Goal: Transaction & Acquisition: Download file/media

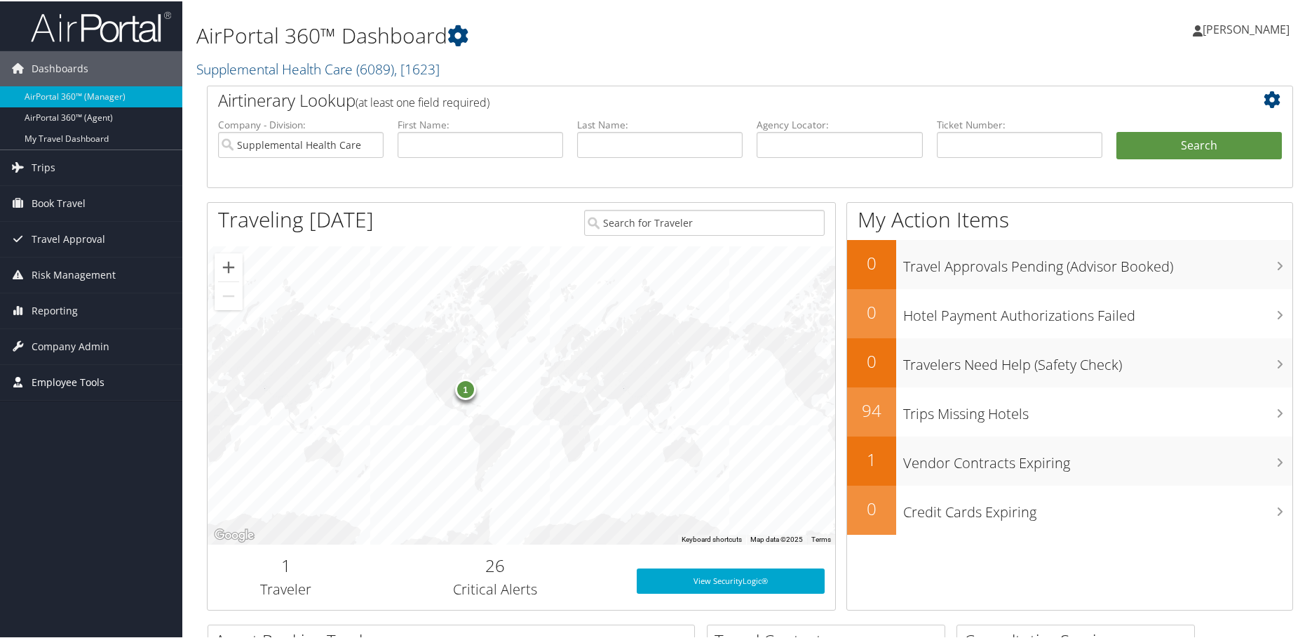
click at [46, 379] on span "Employee Tools" at bounding box center [68, 380] width 73 height 35
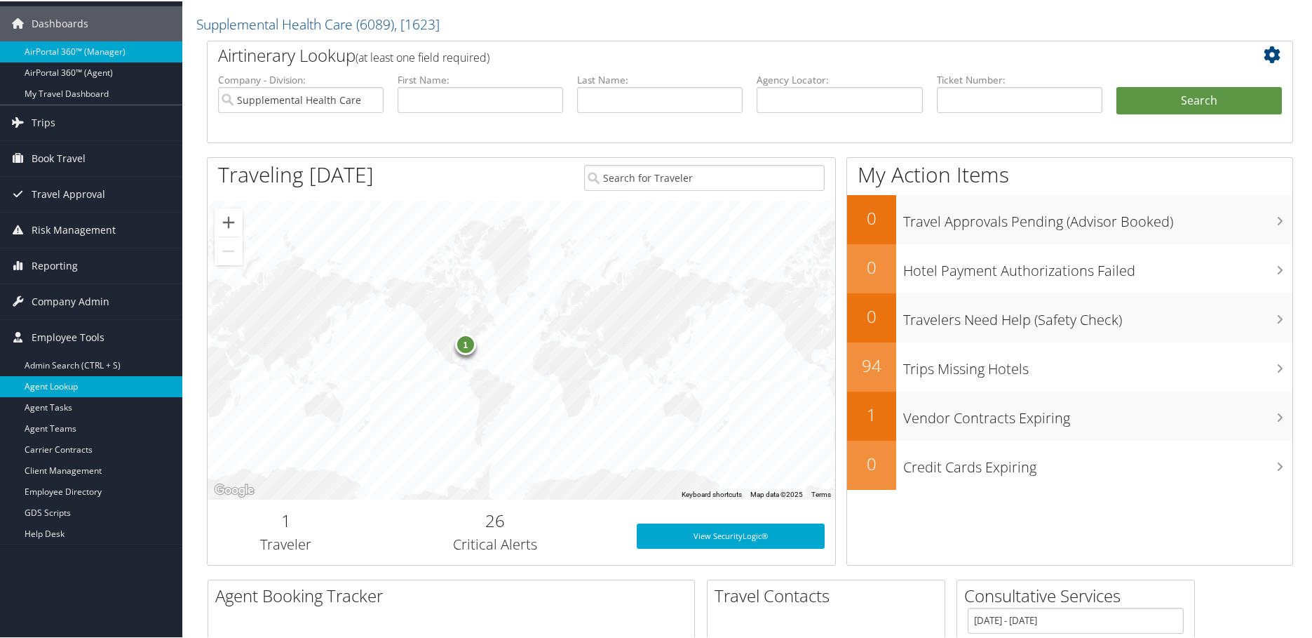
scroll to position [140, 0]
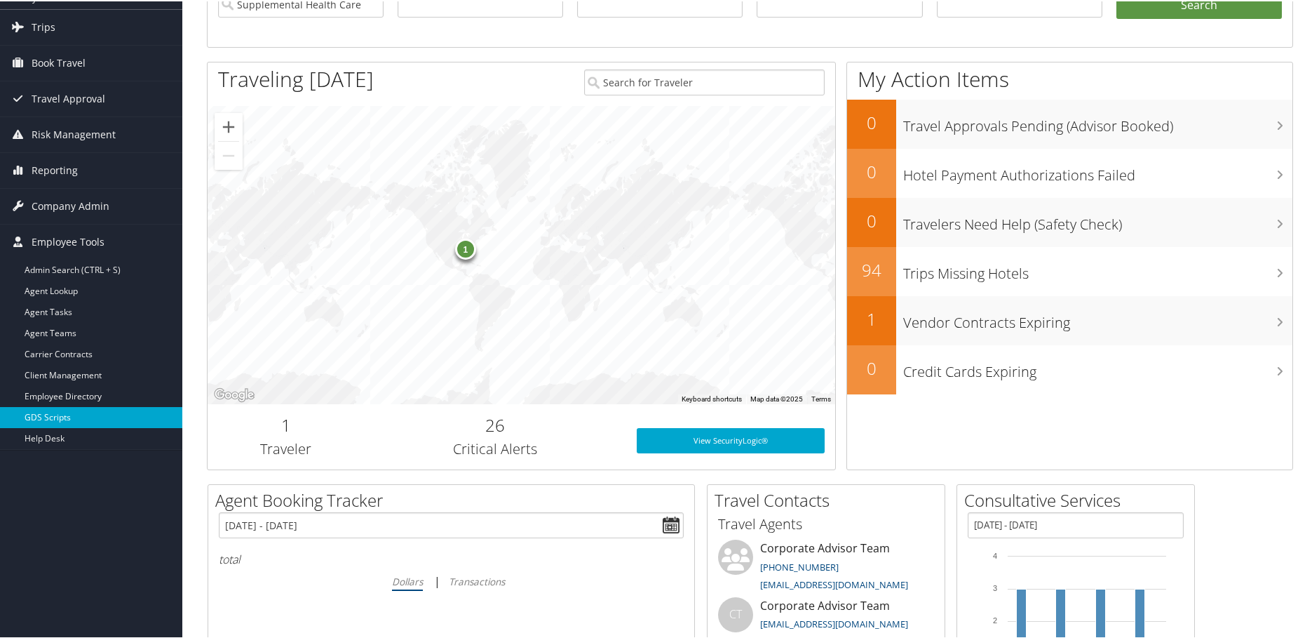
click at [69, 415] on link "GDS Scripts" at bounding box center [91, 415] width 182 height 21
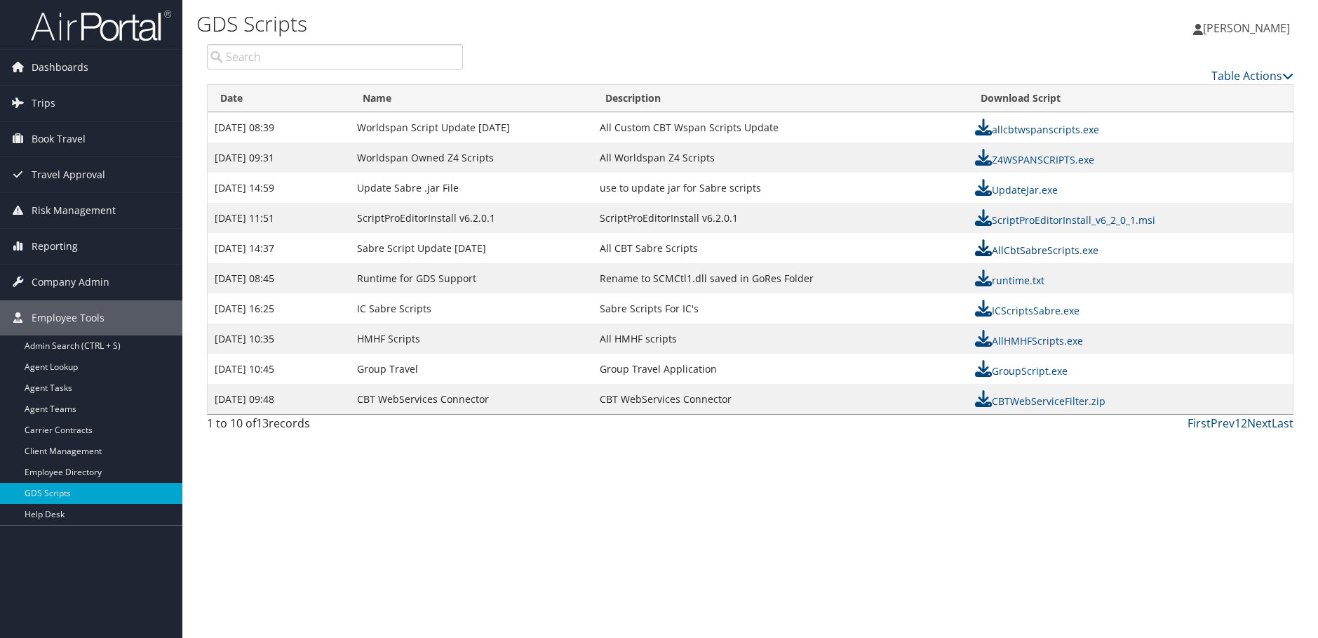
click at [1029, 249] on link "AllCbtSabreScripts.exe" at bounding box center [1036, 249] width 123 height 13
click at [1040, 250] on link "AllCbtSabreScripts.exe" at bounding box center [1036, 249] width 123 height 13
